Goal: Submit feedback/report problem: Submit feedback/report problem

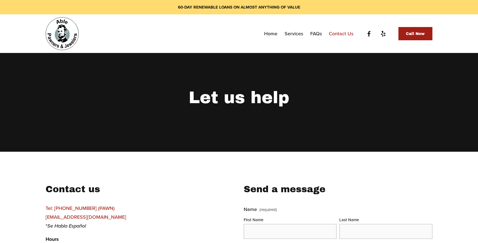
scroll to position [50, 0]
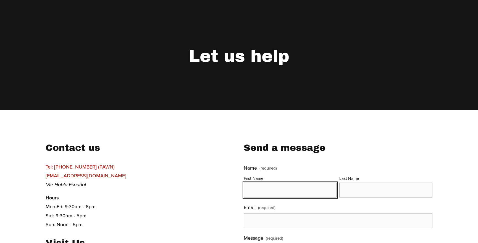
drag, startPoint x: 275, startPoint y: 192, endPoint x: 279, endPoint y: 197, distance: 6.3
click at [279, 197] on input "First Name" at bounding box center [290, 190] width 93 height 15
type input "[PERSON_NAME]"
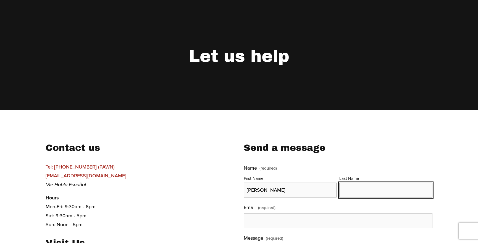
type input "[PERSON_NAME]"
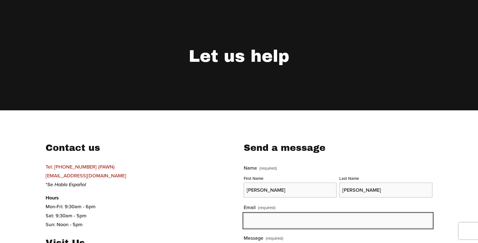
type input "[PERSON_NAME][EMAIL_ADDRESS][DOMAIN_NAME]"
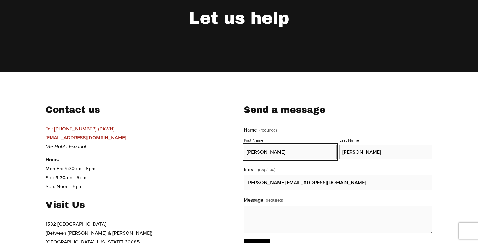
scroll to position [100, 0]
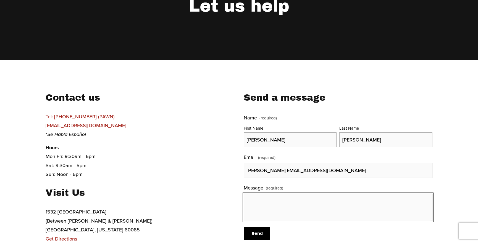
drag, startPoint x: 262, startPoint y: 213, endPoint x: 265, endPoint y: 213, distance: 3.3
click at [265, 213] on textarea "Message (required)" at bounding box center [338, 208] width 189 height 28
click at [266, 213] on textarea "Message (required)" at bounding box center [338, 208] width 189 height 28
drag, startPoint x: 266, startPoint y: 213, endPoint x: 257, endPoint y: 169, distance: 45.1
click at [266, 208] on textarea "Message (required)" at bounding box center [338, 208] width 189 height 28
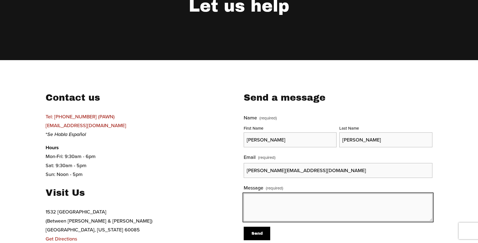
paste textarea ""I noticed you have 39 (1, 2 and 3 star) bad reviews for Able Pawn Shop on Goog…"
drag, startPoint x: 224, startPoint y: 135, endPoint x: 215, endPoint y: 117, distance: 20.8
click at [215, 117] on div "Contact us Tel: [PHONE_NUMBER] (PAWN) [EMAIL_ADDRESS][DOMAIN_NAME] * Se Habla E…" at bounding box center [239, 168] width 396 height 153
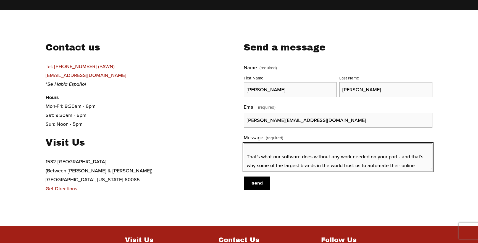
scroll to position [3, 0]
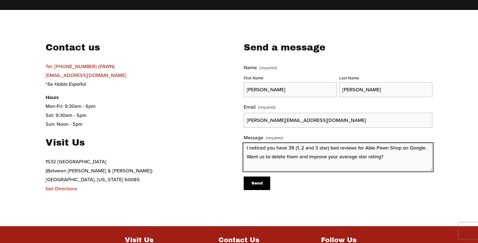
type textarea "I noticed you have 39 (1, 2 and 3 star) bad reviews for Able Pawn Shop on Googl…"
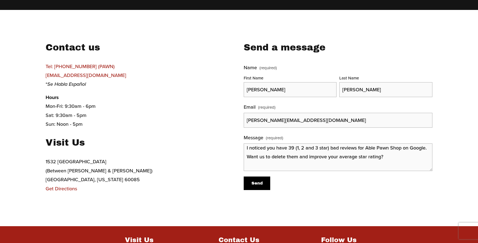
drag, startPoint x: 256, startPoint y: 185, endPoint x: 251, endPoint y: 179, distance: 7.9
click at [255, 185] on span "Send" at bounding box center [257, 183] width 11 height 4
